Goal: Task Accomplishment & Management: Manage account settings

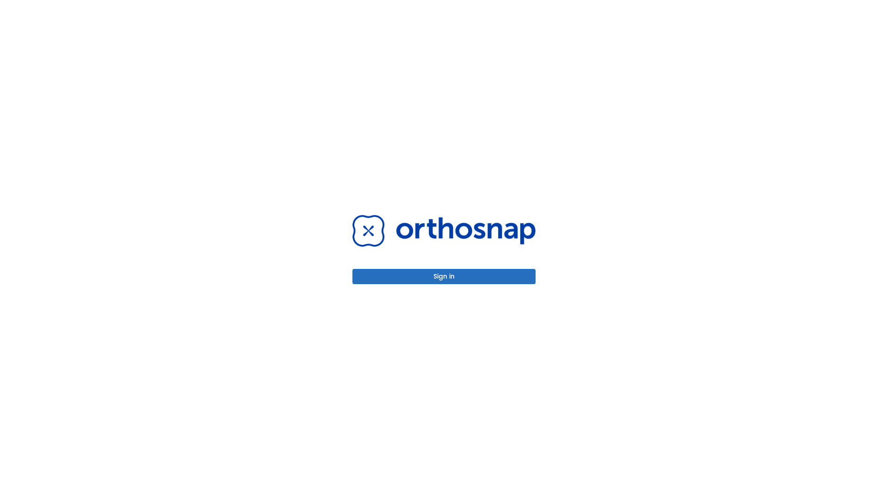
click at [444, 276] on button "Sign in" at bounding box center [443, 276] width 183 height 15
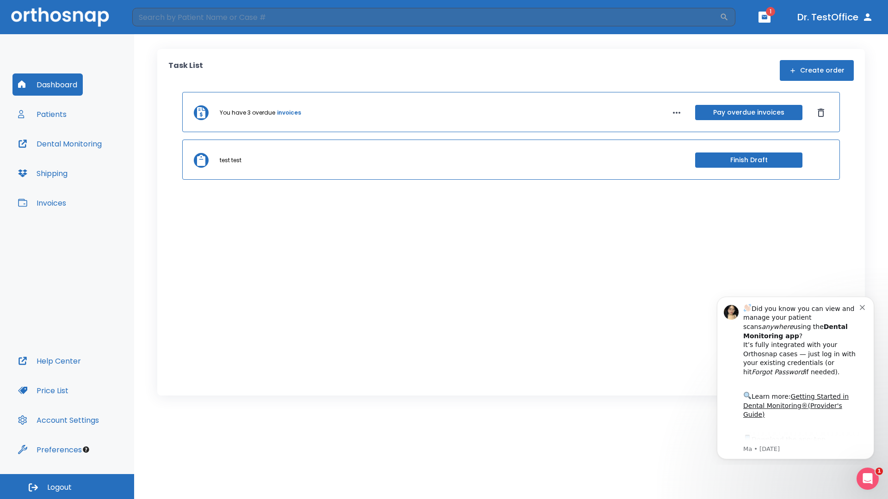
click at [67, 487] on span "Logout" at bounding box center [59, 488] width 25 height 10
